Goal: Task Accomplishment & Management: Manage account settings

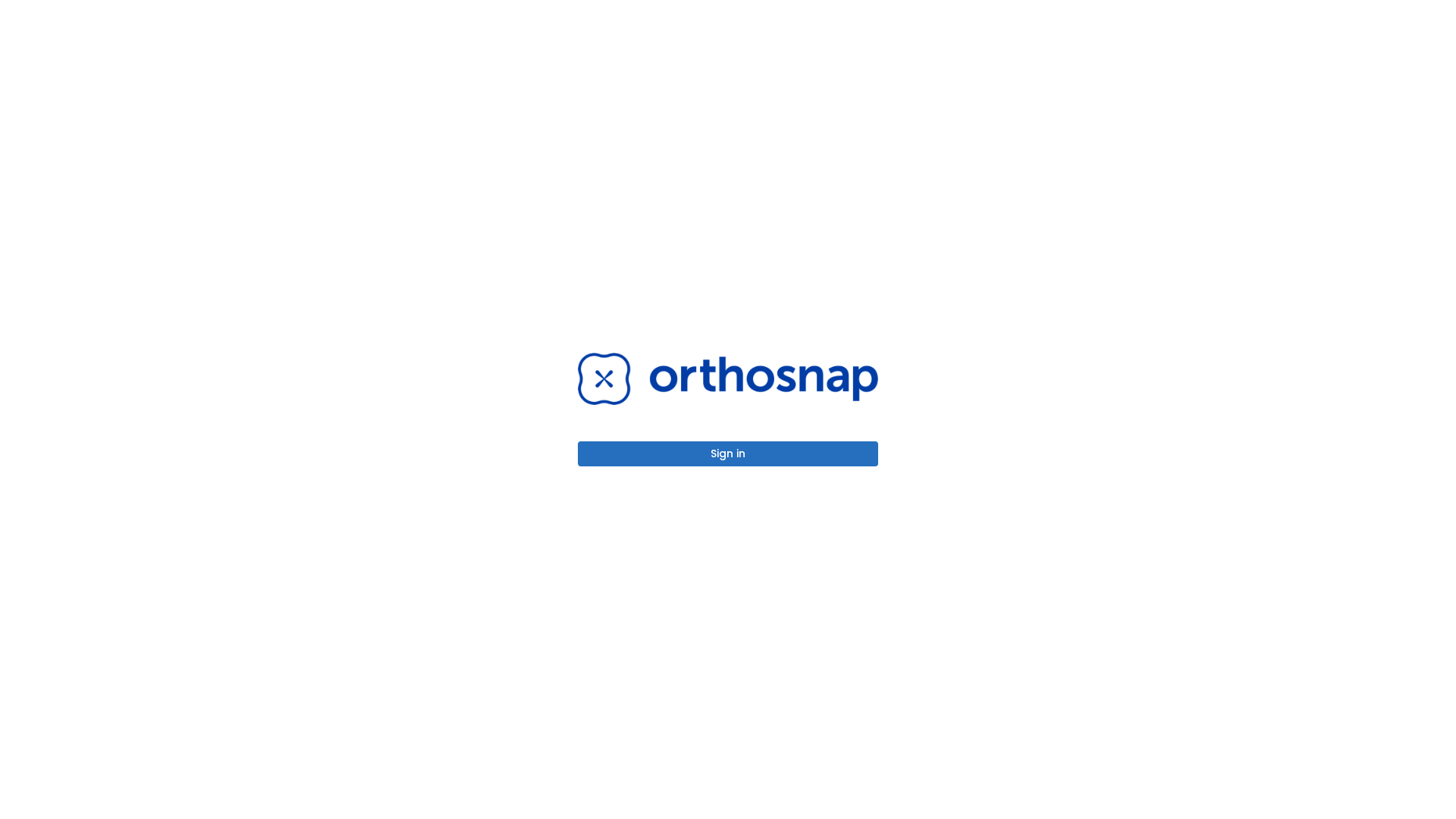
click at [728, 454] on button "Sign in" at bounding box center [728, 454] width 300 height 25
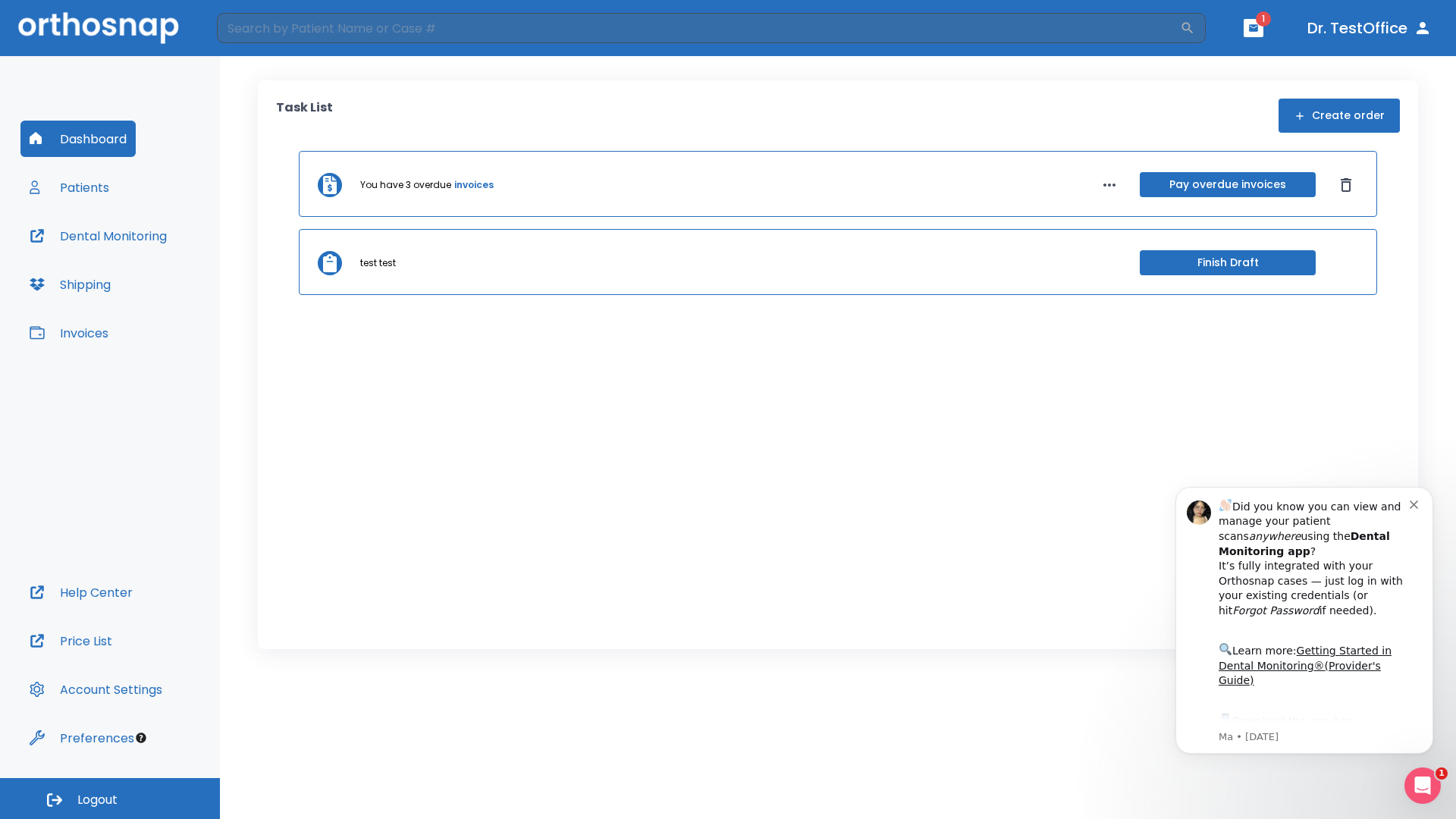
click at [110, 798] on span "Logout" at bounding box center [98, 800] width 40 height 17
